Goal: Information Seeking & Learning: Learn about a topic

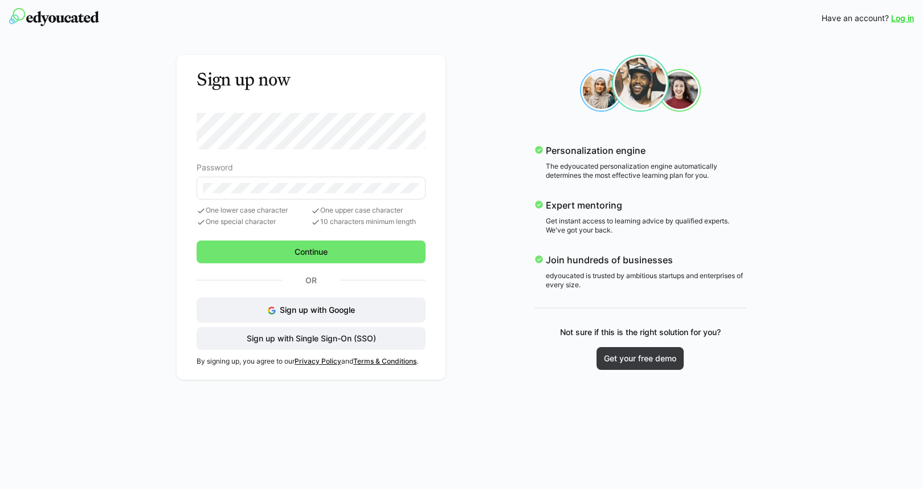
click at [893, 15] on link "Log in" at bounding box center [902, 18] width 23 height 11
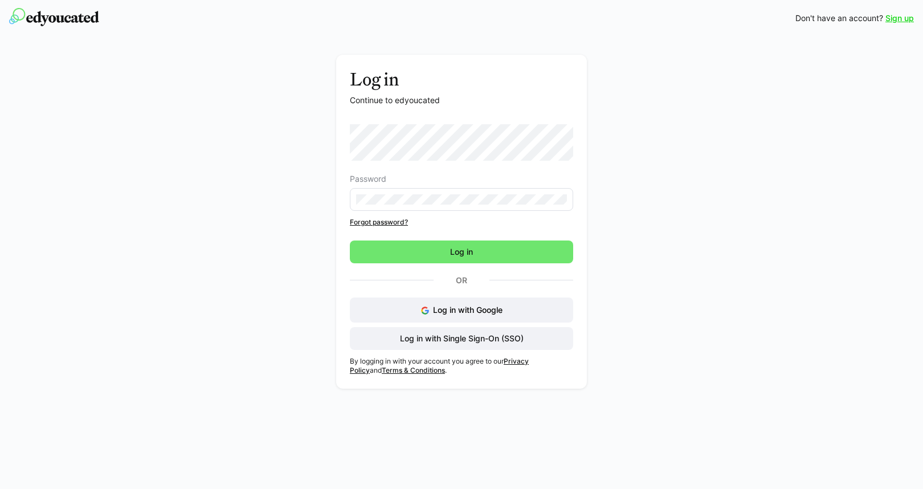
click at [425, 194] on eds-input at bounding box center [461, 199] width 223 height 23
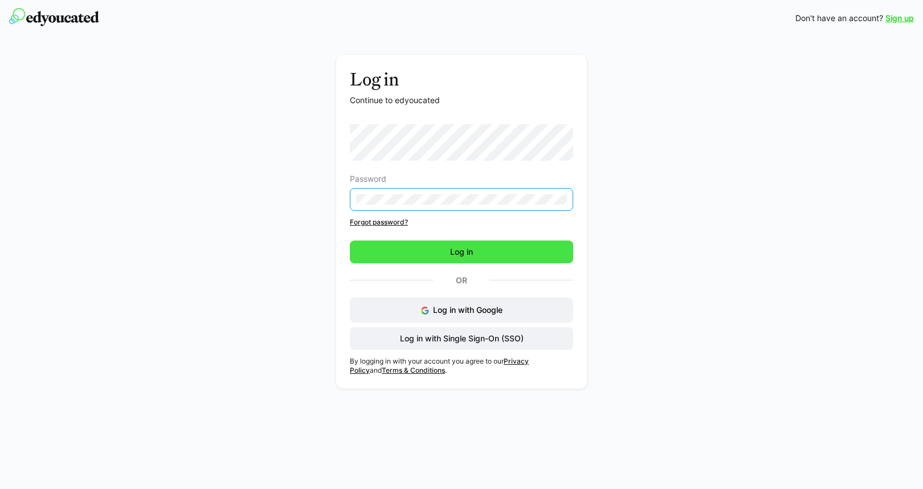
click at [462, 252] on span "Log in" at bounding box center [462, 251] width 26 height 11
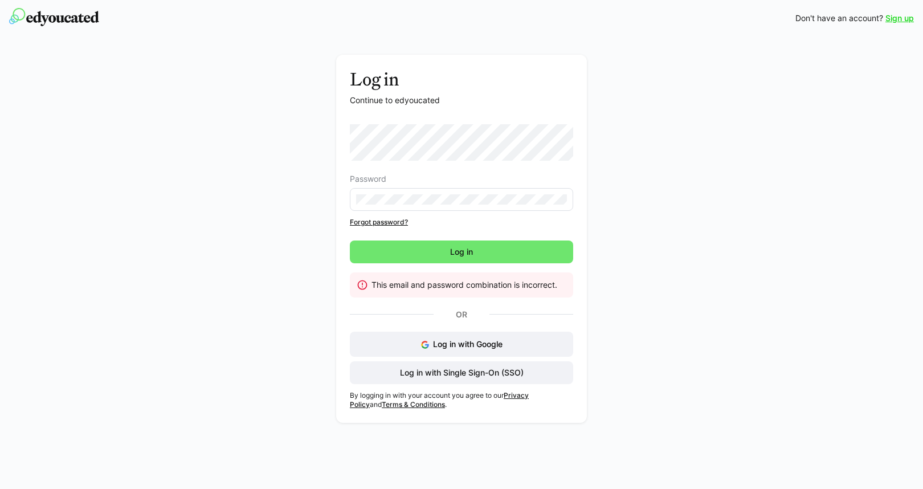
click at [403, 223] on link "Forgot password?" at bounding box center [461, 222] width 223 height 9
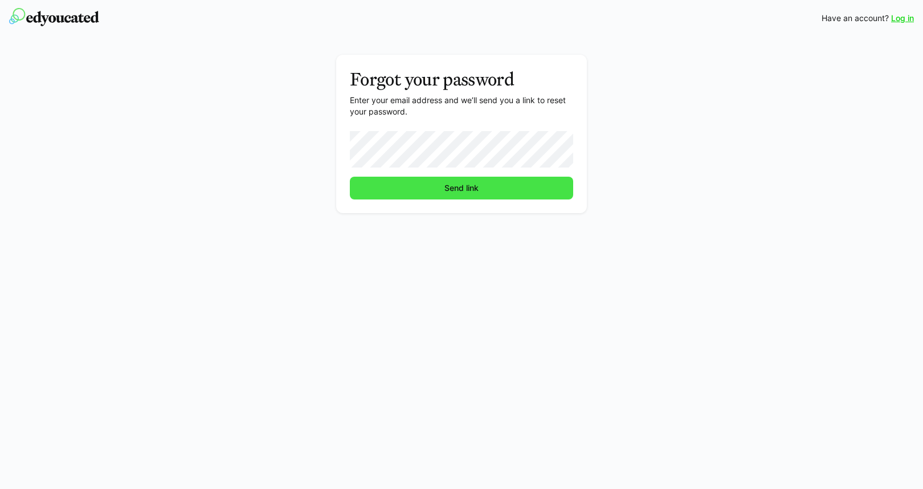
click at [472, 186] on span "Send link" at bounding box center [462, 187] width 38 height 11
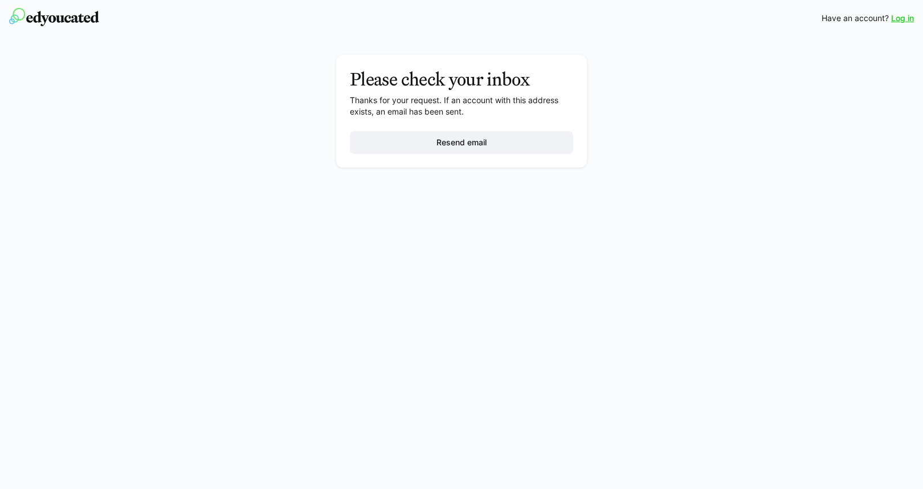
click at [902, 18] on link "Log in" at bounding box center [902, 18] width 23 height 11
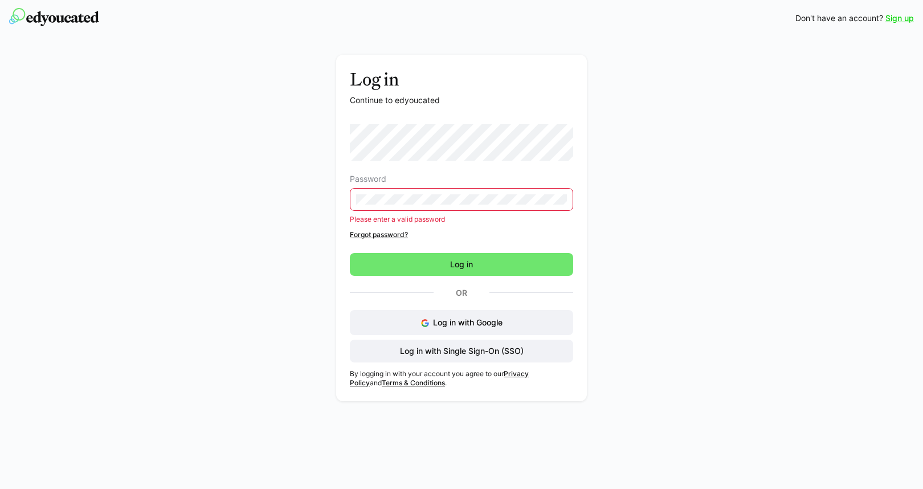
click at [902, 21] on link "Sign up" at bounding box center [900, 18] width 28 height 11
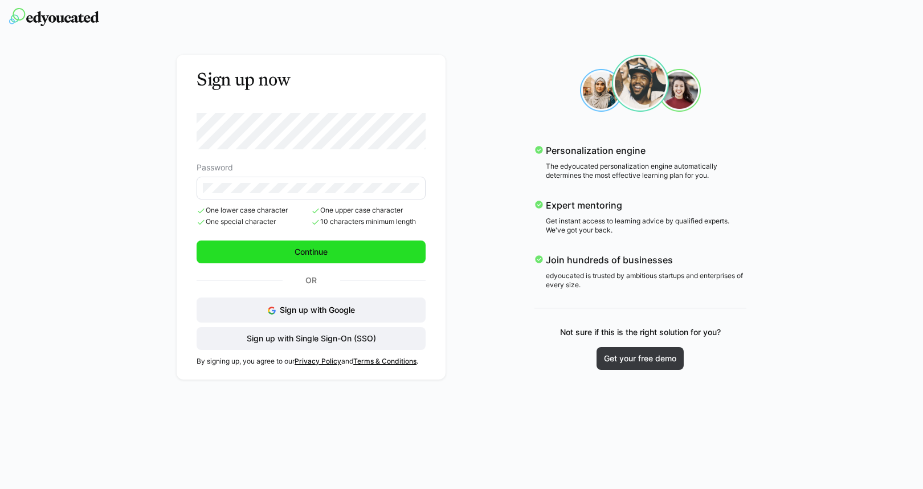
click at [321, 247] on span "Continue" at bounding box center [311, 251] width 36 height 11
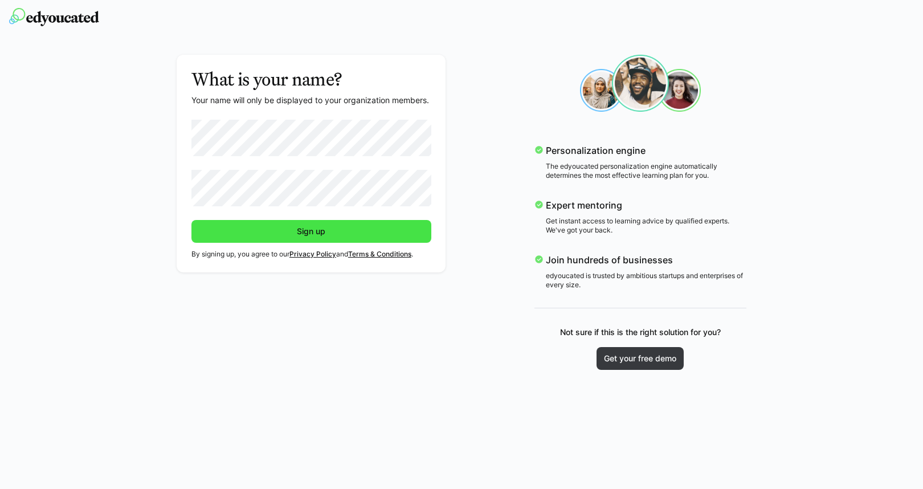
click at [322, 234] on span "Sign up" at bounding box center [311, 231] width 32 height 11
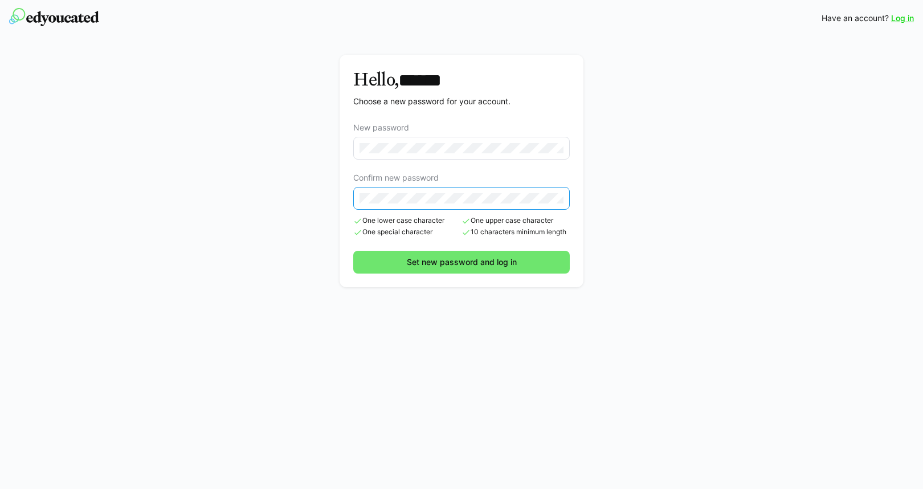
click at [389, 232] on span "One special character" at bounding box center [407, 232] width 108 height 9
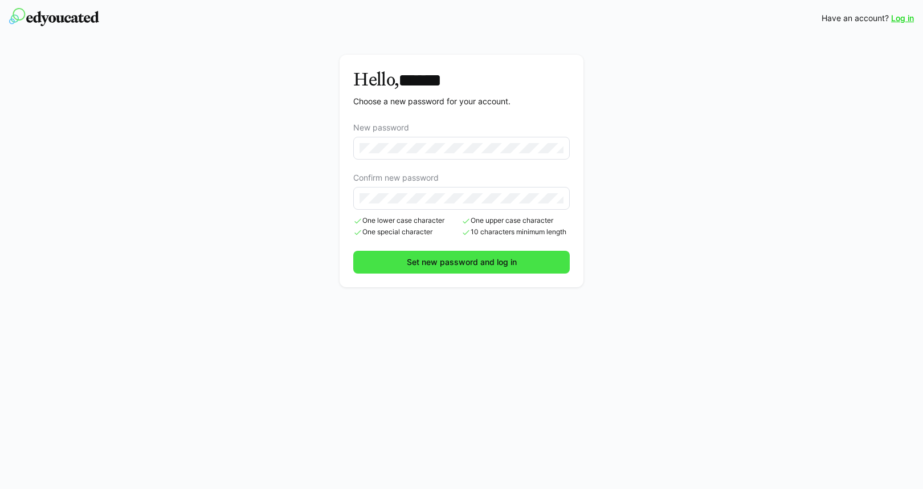
click at [442, 256] on span "Set new password and log in" at bounding box center [461, 261] width 113 height 11
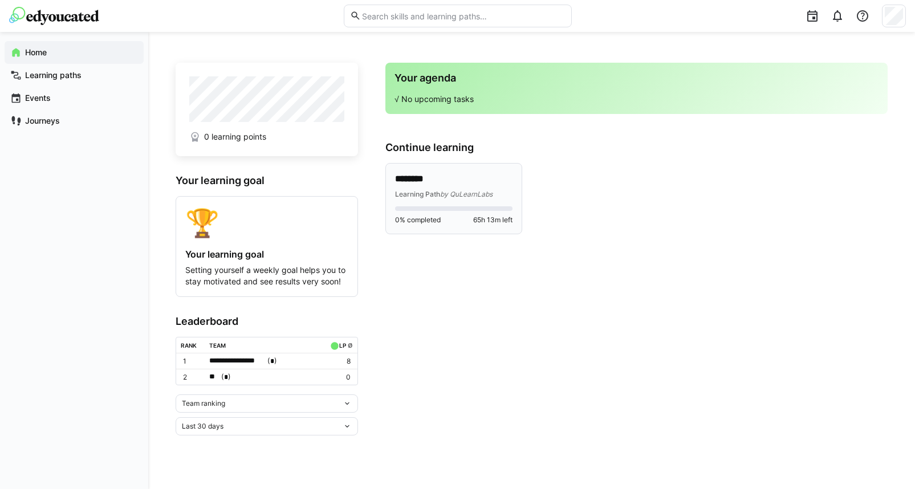
click at [449, 188] on div "Learning Path by QuLearnLabs" at bounding box center [453, 193] width 117 height 11
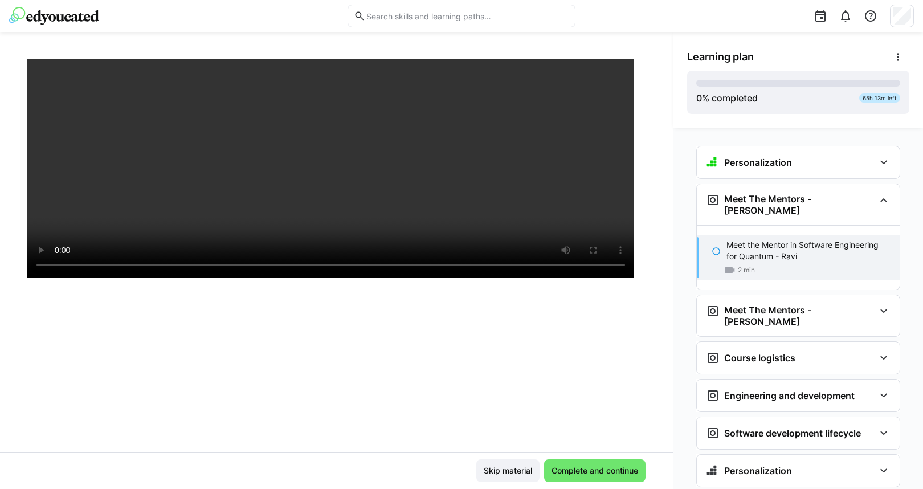
scroll to position [195, 0]
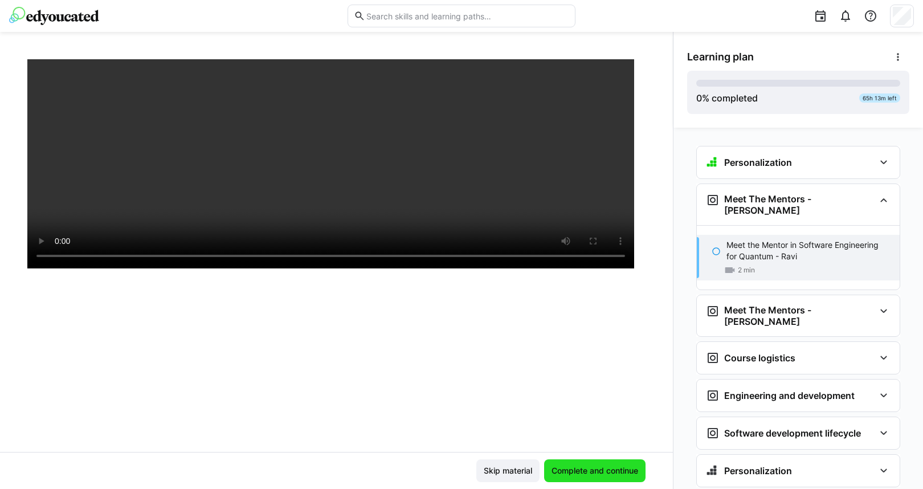
click at [588, 466] on span "Complete and continue" at bounding box center [595, 470] width 90 height 11
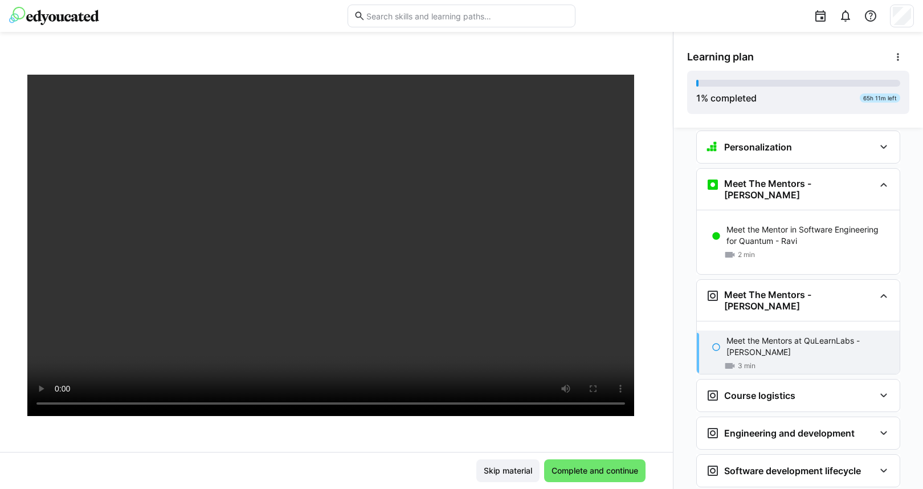
scroll to position [41, 0]
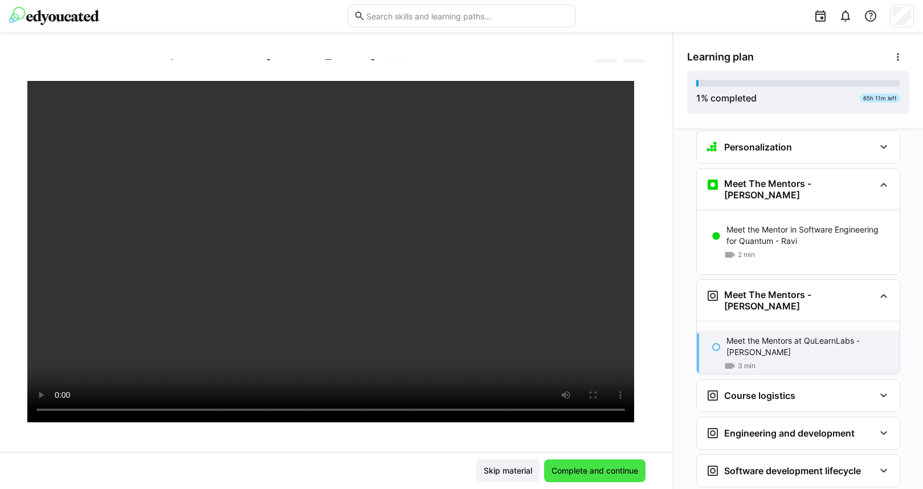
click at [600, 469] on span "Complete and continue" at bounding box center [595, 470] width 90 height 11
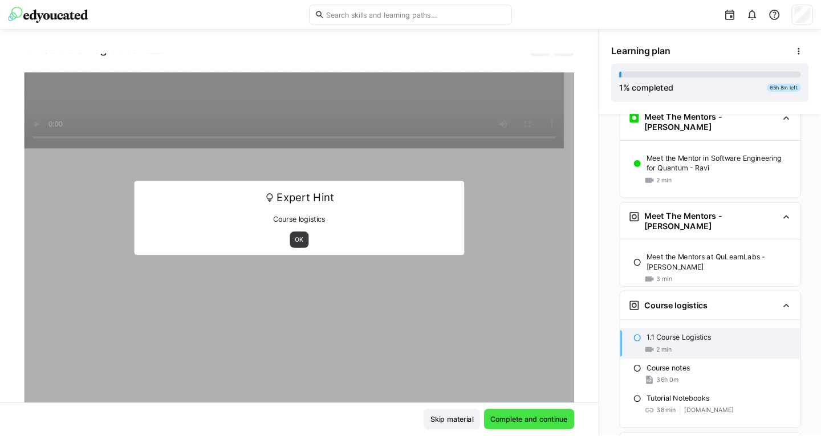
scroll to position [68, 0]
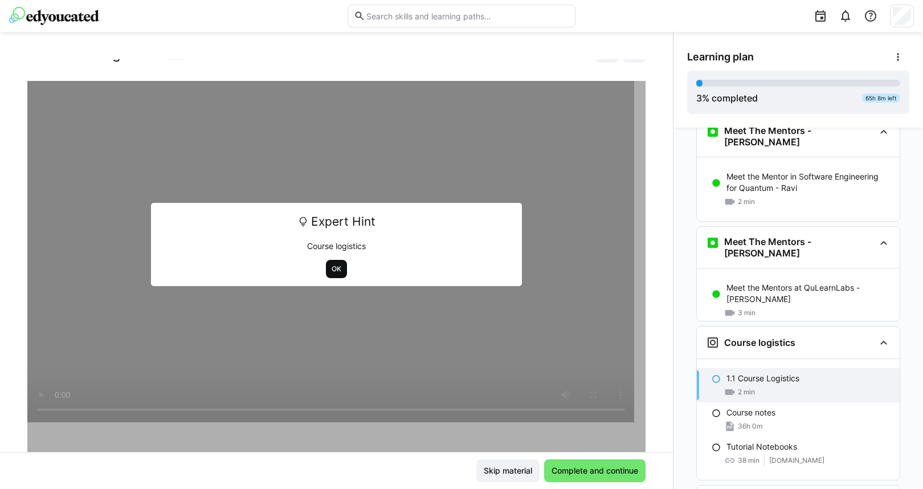
click at [331, 270] on span "OK" at bounding box center [337, 268] width 12 height 9
